Goal: Information Seeking & Learning: Learn about a topic

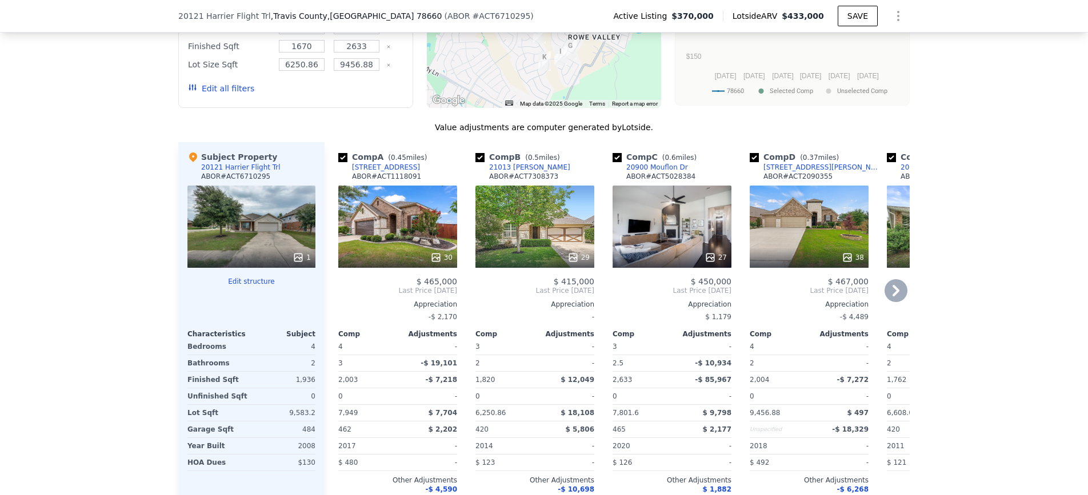
scroll to position [1050, 0]
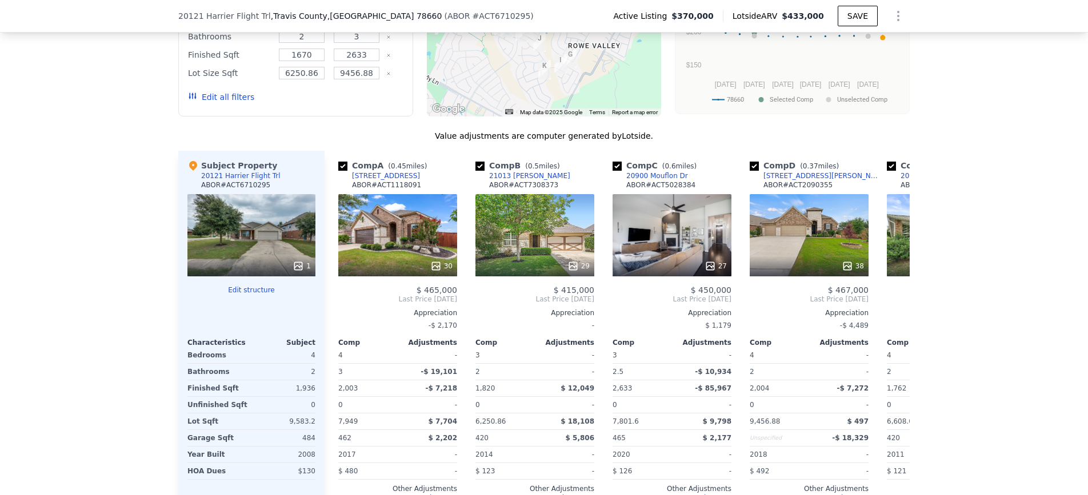
click at [231, 181] on div "20121 Harrier Flight Trl" at bounding box center [240, 175] width 79 height 9
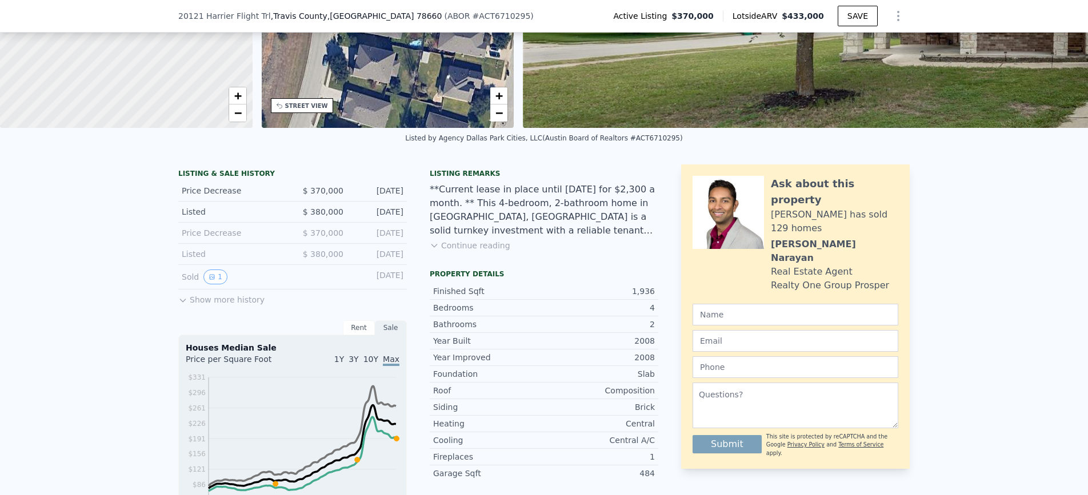
scroll to position [144, 0]
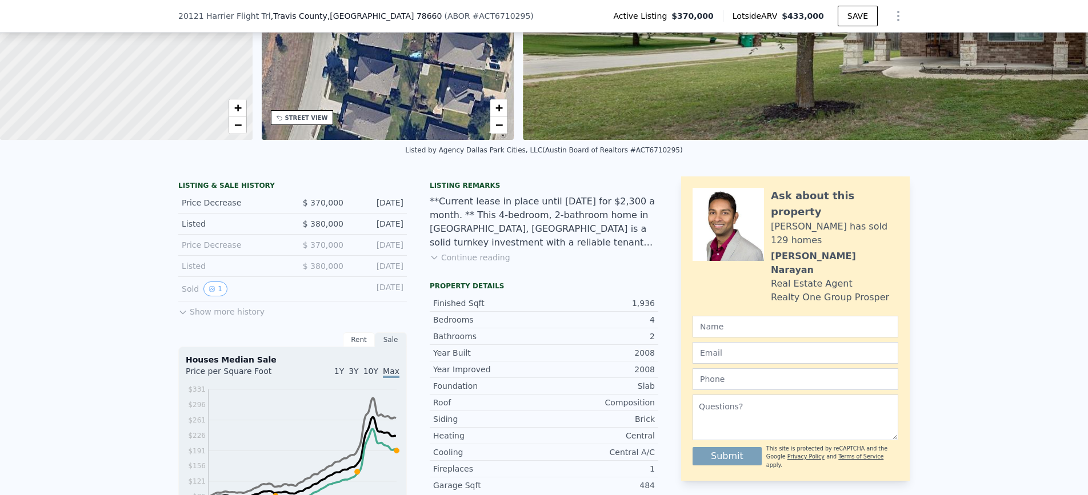
click at [180, 317] on icon at bounding box center [182, 312] width 9 height 9
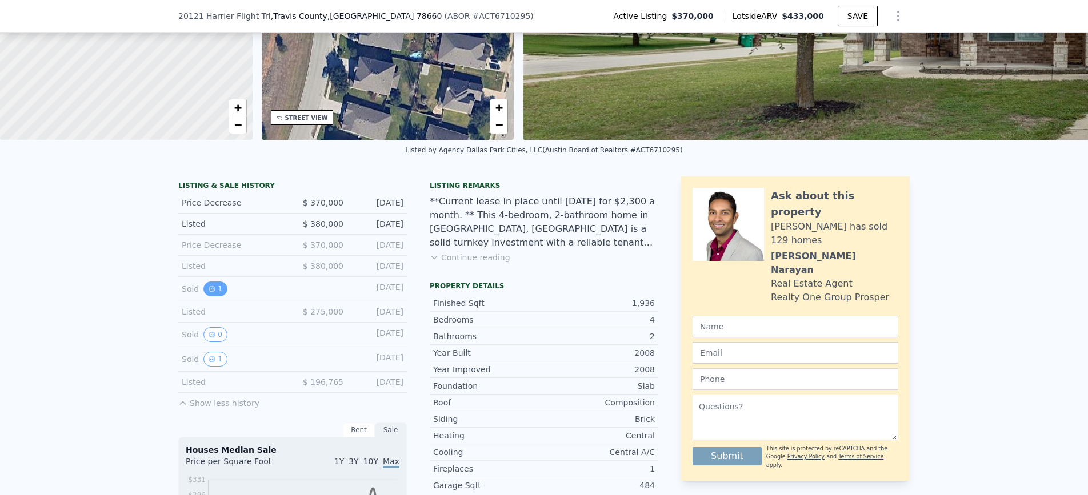
click at [212, 297] on button "1" at bounding box center [215, 289] width 24 height 15
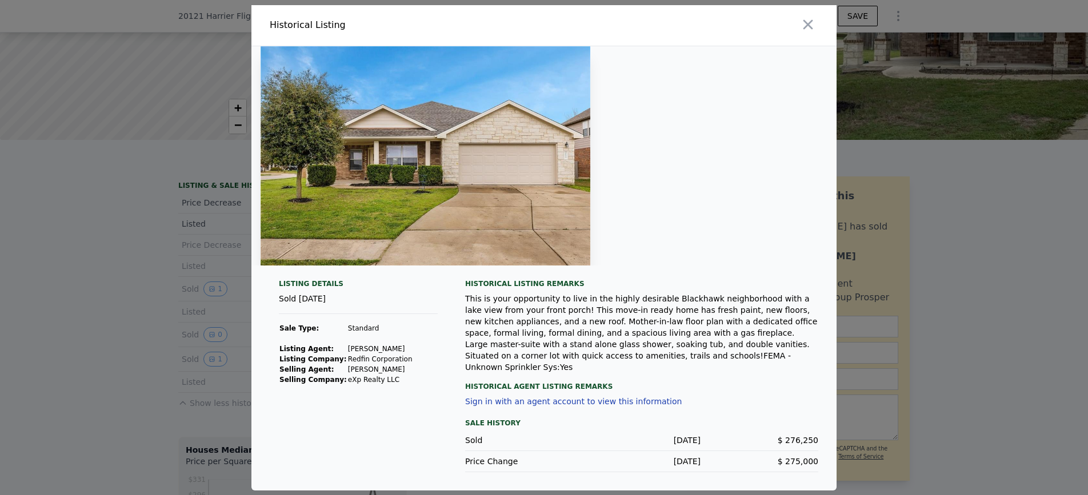
click at [486, 197] on img at bounding box center [426, 155] width 330 height 219
click at [811, 30] on icon "button" at bounding box center [808, 25] width 16 height 16
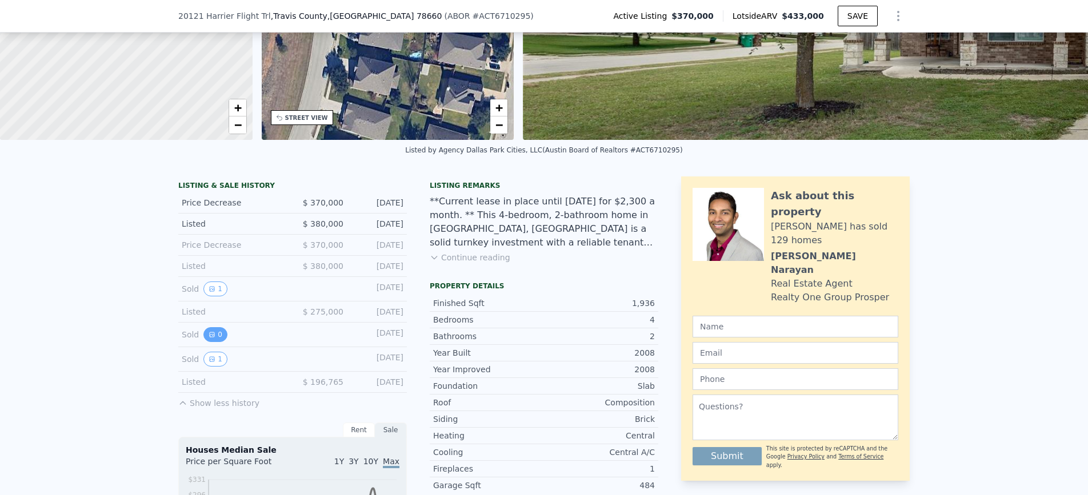
click at [214, 342] on button "0" at bounding box center [215, 334] width 24 height 15
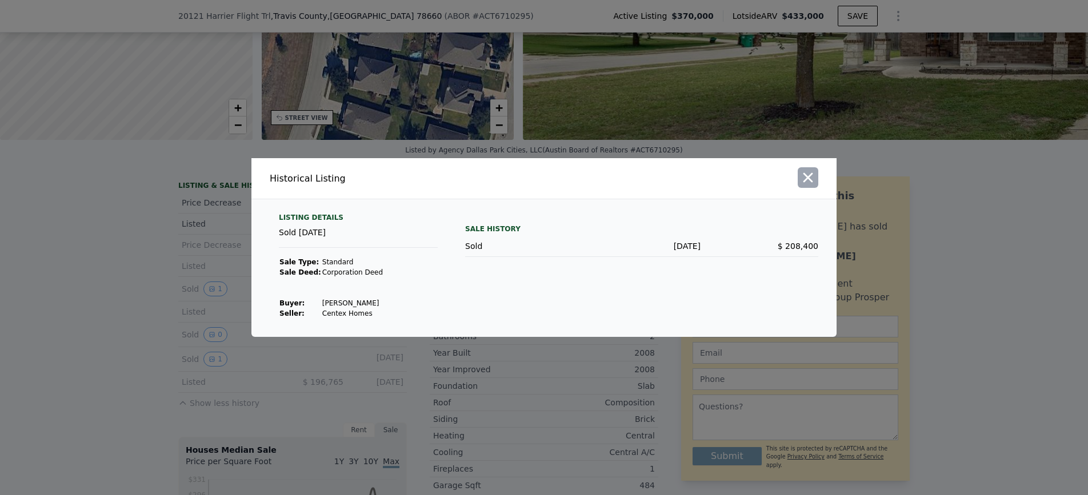
click at [807, 174] on icon "button" at bounding box center [808, 178] width 16 height 16
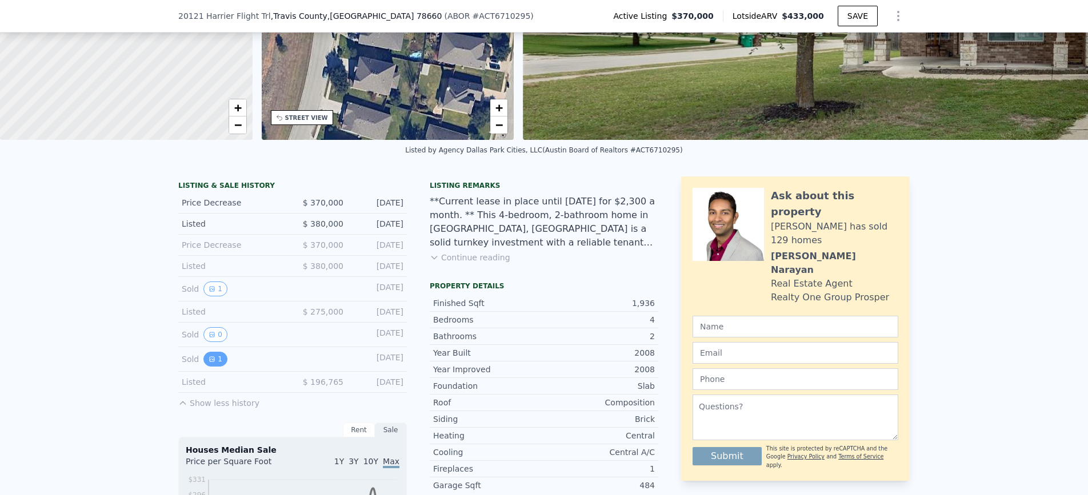
click at [209, 363] on icon "View historical data" at bounding box center [212, 359] width 7 height 7
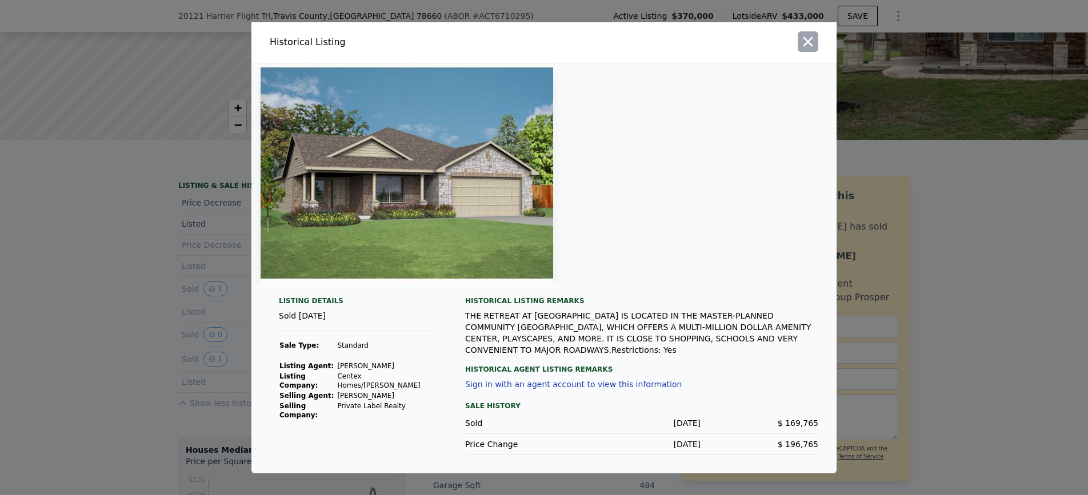
click at [811, 39] on icon "button" at bounding box center [808, 42] width 16 height 16
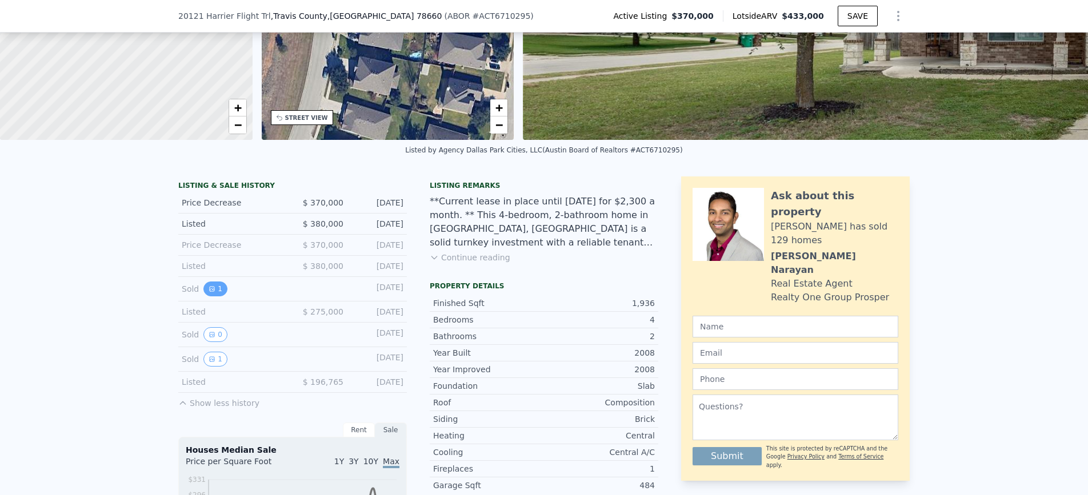
click at [209, 293] on icon "View historical data" at bounding box center [212, 289] width 7 height 7
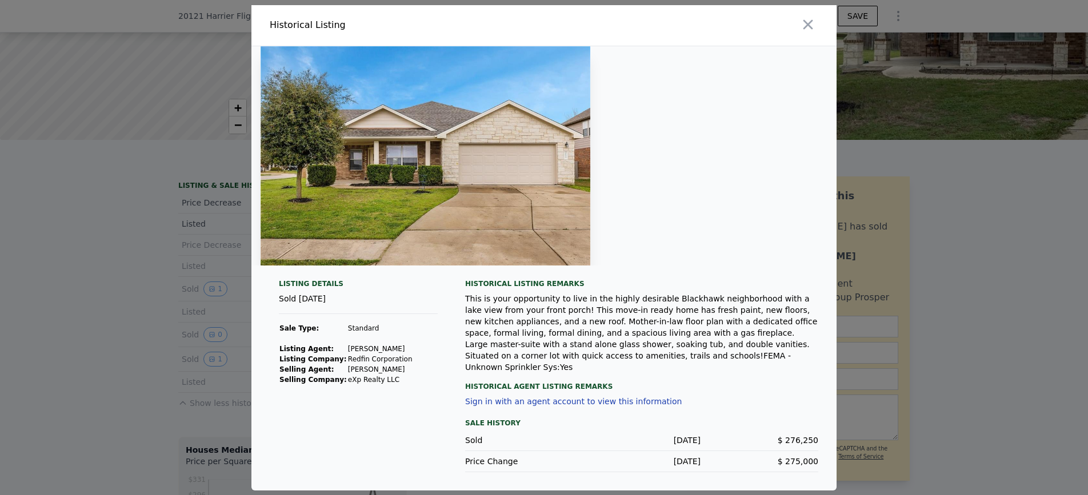
click at [210, 371] on div at bounding box center [544, 247] width 1088 height 495
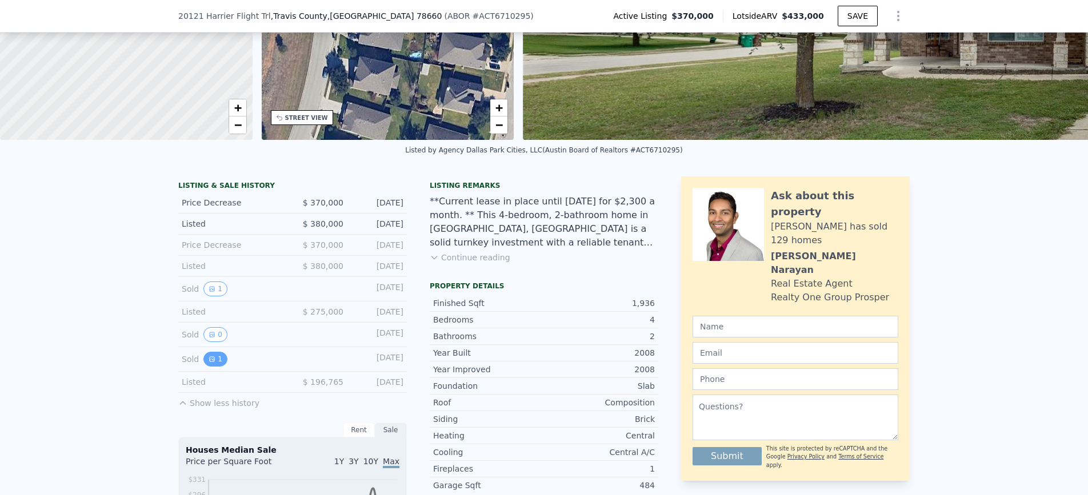
click at [213, 367] on button "1" at bounding box center [215, 359] width 24 height 15
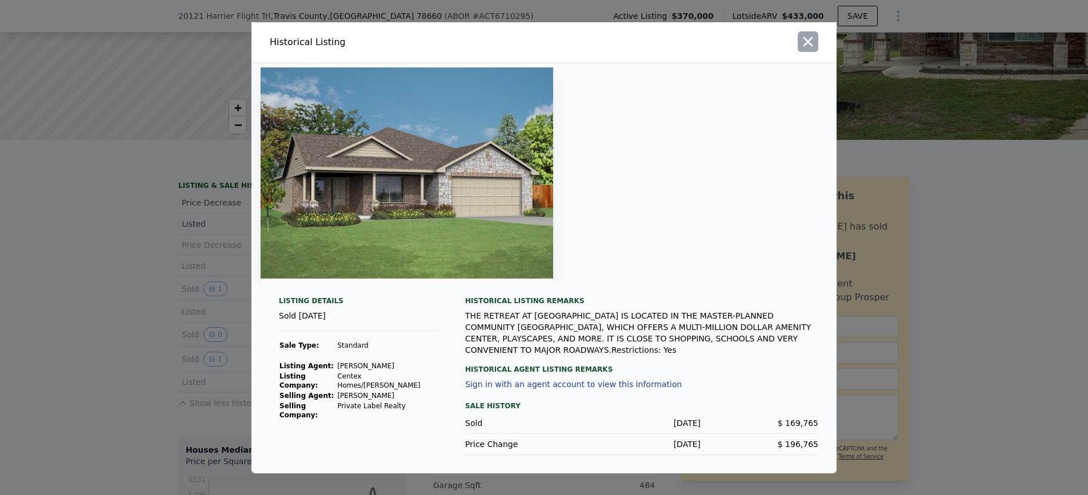
click at [804, 43] on icon "button" at bounding box center [808, 42] width 16 height 16
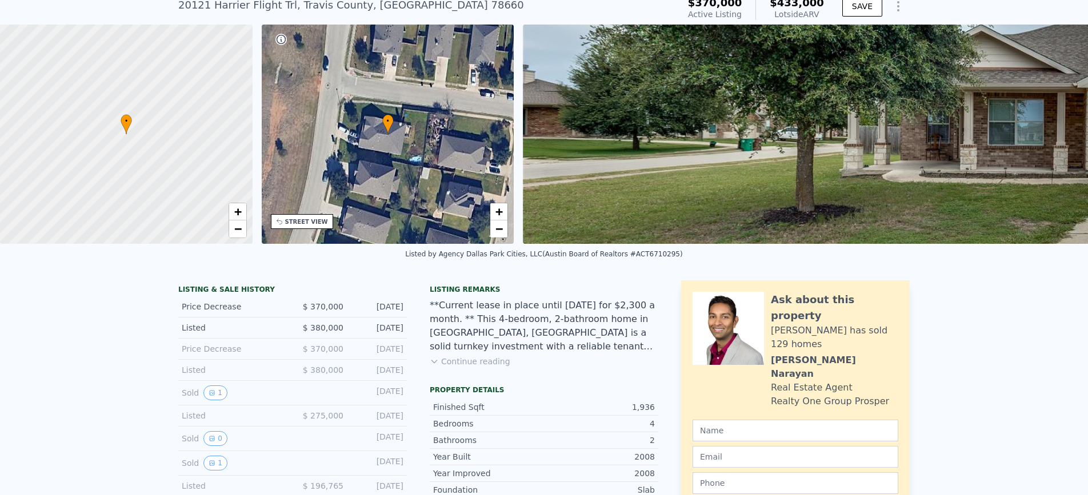
scroll to position [4, 0]
